Goal: Information Seeking & Learning: Find specific fact

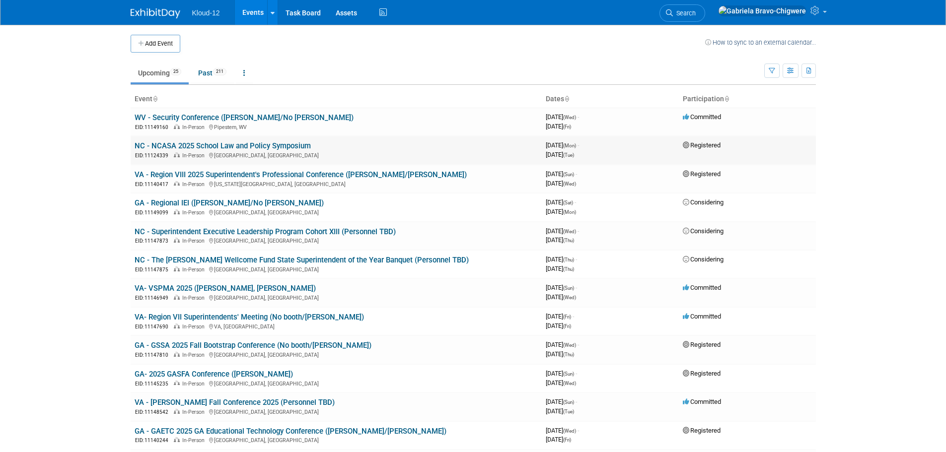
click at [192, 143] on link "NC - NCASA 2025 School Law and Policy Symposium" at bounding box center [223, 146] width 176 height 9
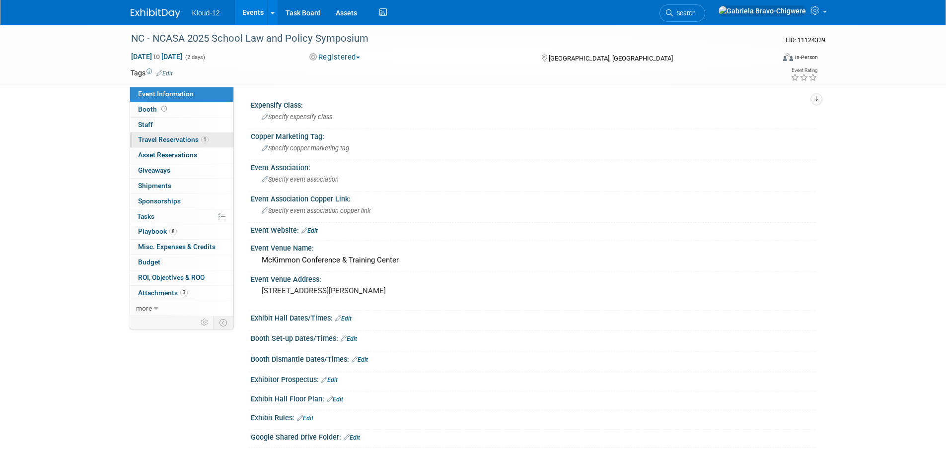
click at [179, 140] on span "Travel Reservations 1" at bounding box center [173, 140] width 71 height 8
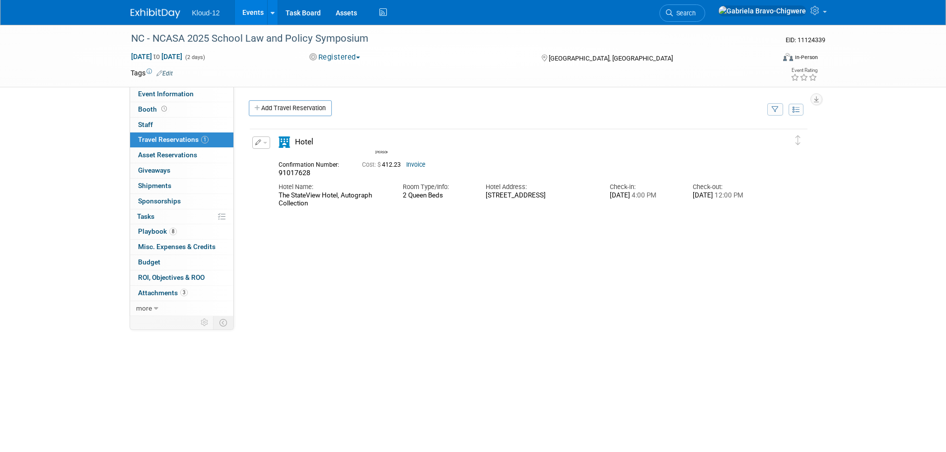
drag, startPoint x: 301, startPoint y: 205, endPoint x: 273, endPoint y: 198, distance: 29.3
click at [273, 198] on div "Hotel Name: The StateView Hotel, Autograph Collection" at bounding box center [333, 193] width 124 height 30
copy div "The StateView Hotel, Autograph Collection"
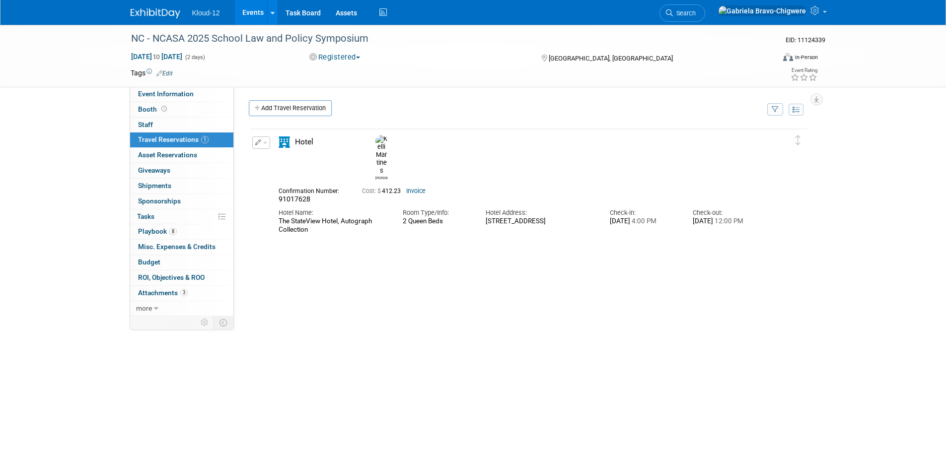
drag, startPoint x: 504, startPoint y: 209, endPoint x: 488, endPoint y: 202, distance: 17.6
click at [488, 218] on div "[STREET_ADDRESS]" at bounding box center [540, 222] width 109 height 8
drag, startPoint x: 513, startPoint y: 209, endPoint x: 507, endPoint y: 206, distance: 6.9
click at [512, 218] on div "[STREET_ADDRESS]" at bounding box center [540, 222] width 109 height 8
click at [507, 218] on div "[STREET_ADDRESS]" at bounding box center [540, 222] width 109 height 8
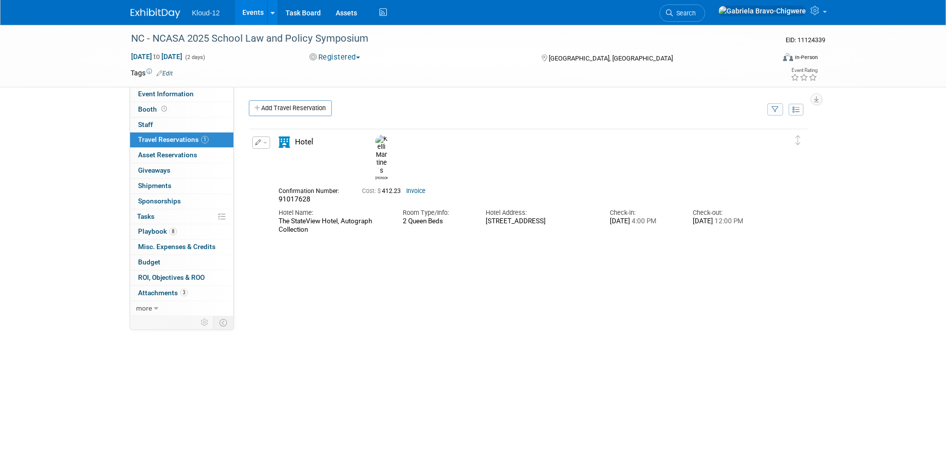
drag, startPoint x: 507, startPoint y: 206, endPoint x: 480, endPoint y: 196, distance: 29.1
click at [480, 204] on div "Hotel Address: 2451 Alumni Drive Raleigh, NC 27606" at bounding box center [540, 215] width 124 height 22
copy div "2451 Alumni Drive Raleigh, NC 27606"
